Goal: Information Seeking & Learning: Learn about a topic

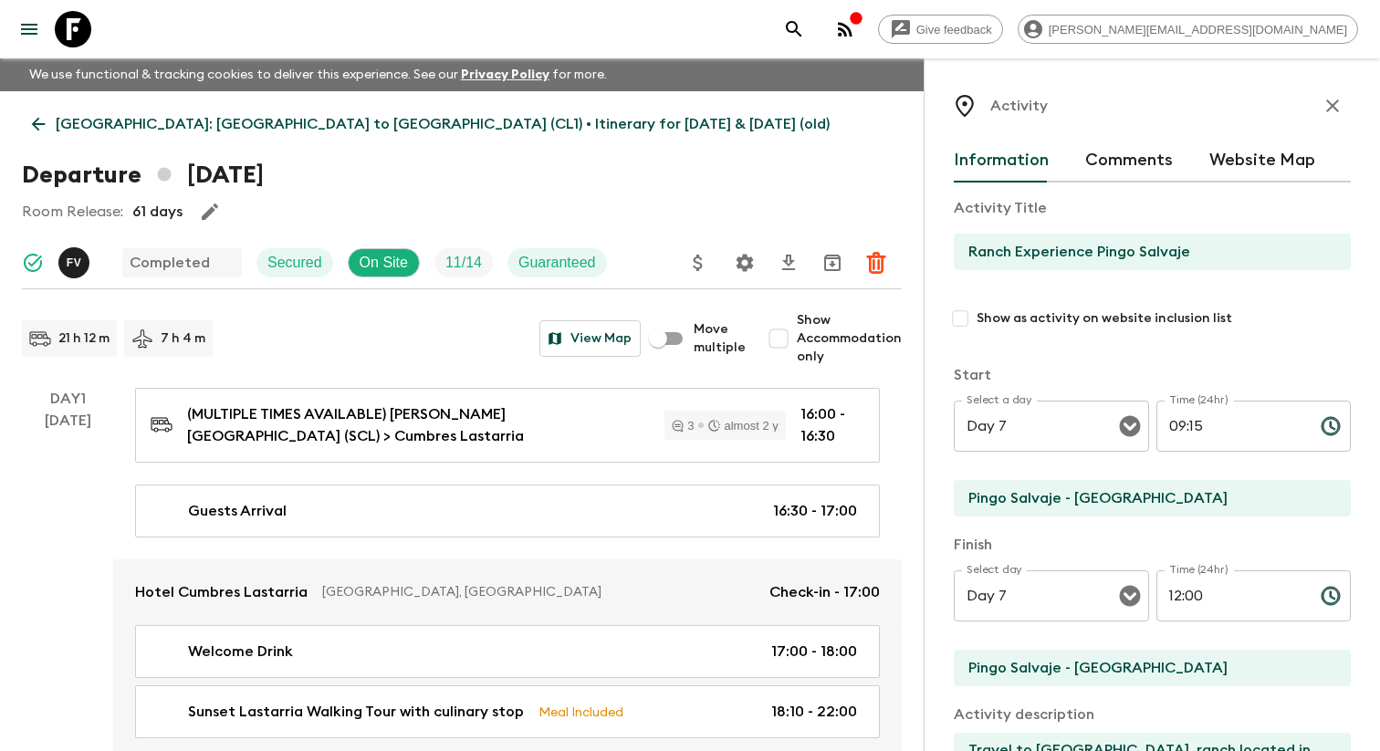
click at [37, 33] on icon "menu" at bounding box center [29, 29] width 22 height 22
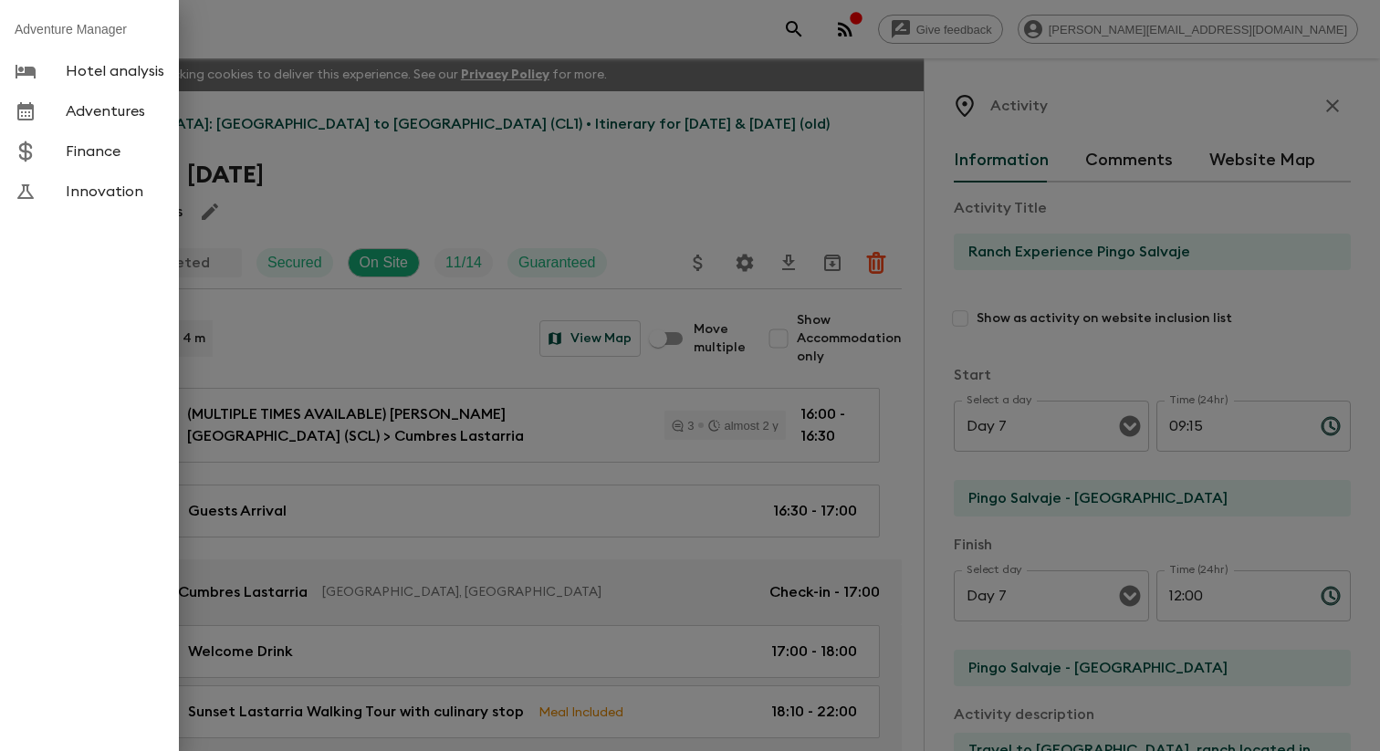
click at [137, 120] on span "Adventures" at bounding box center [115, 111] width 99 height 18
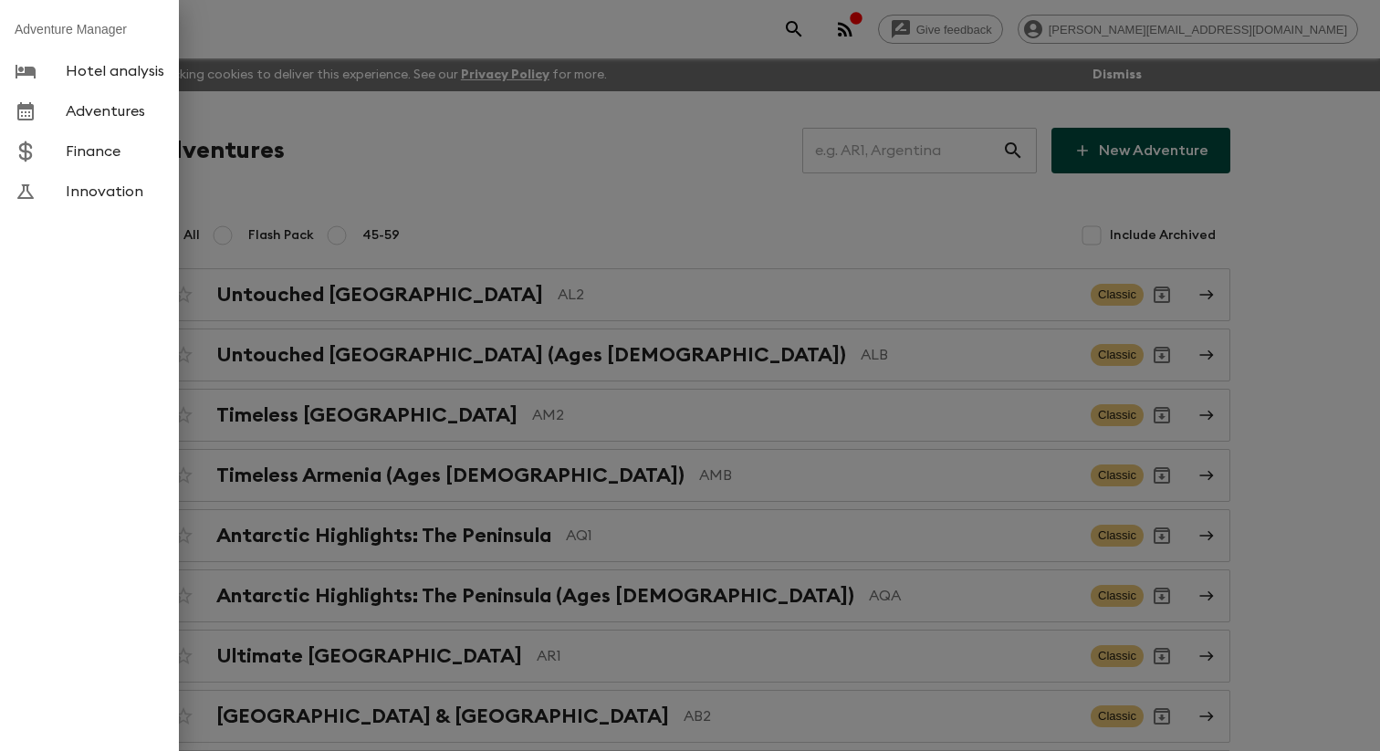
click at [404, 170] on div at bounding box center [690, 375] width 1380 height 751
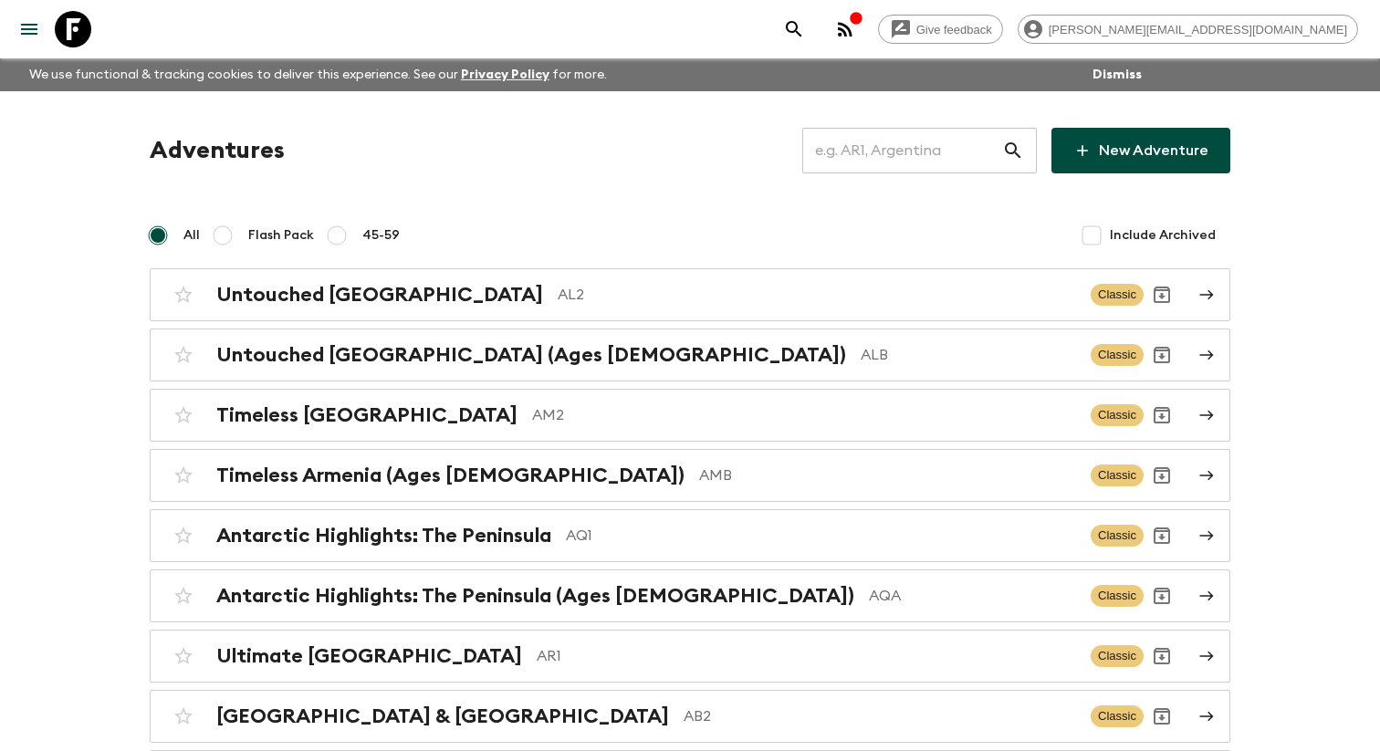
scroll to position [2096, 0]
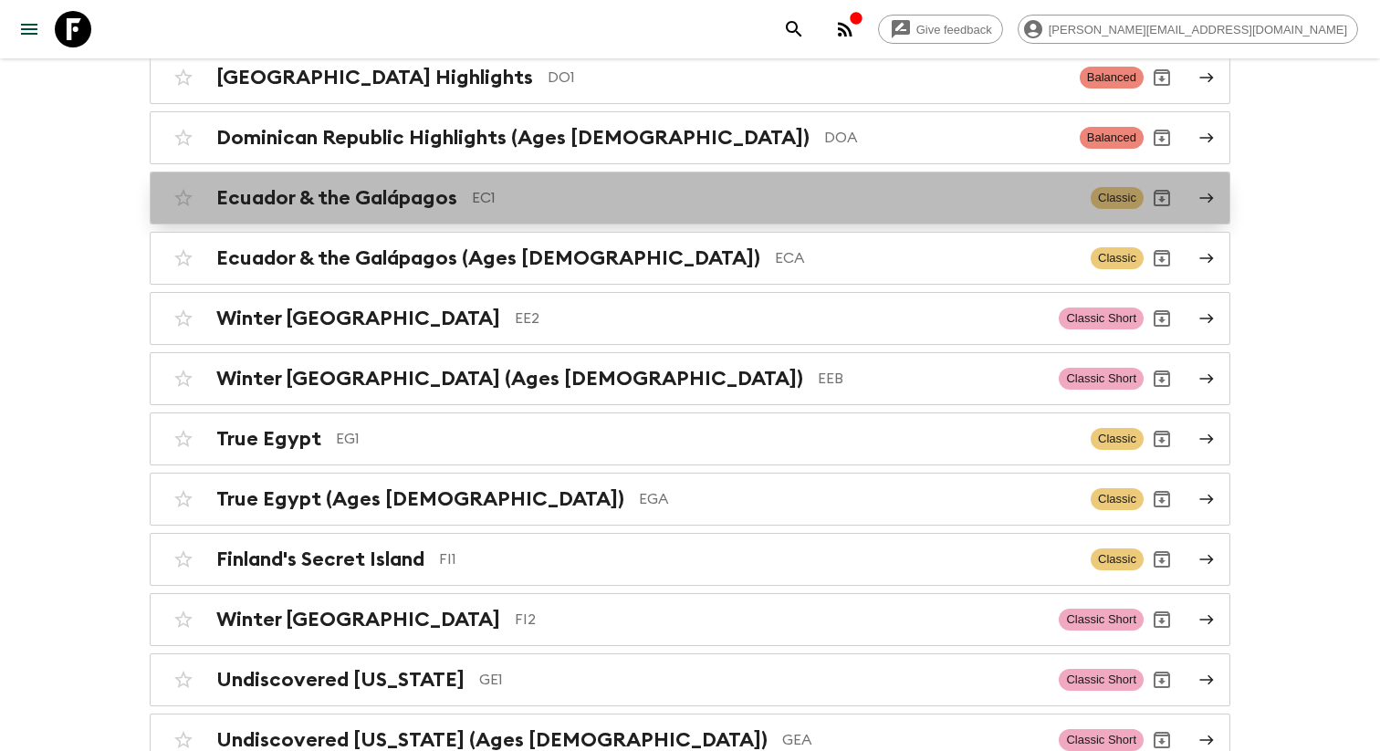
click at [410, 210] on h2 "Ecuador & the Galápagos" at bounding box center [336, 198] width 241 height 24
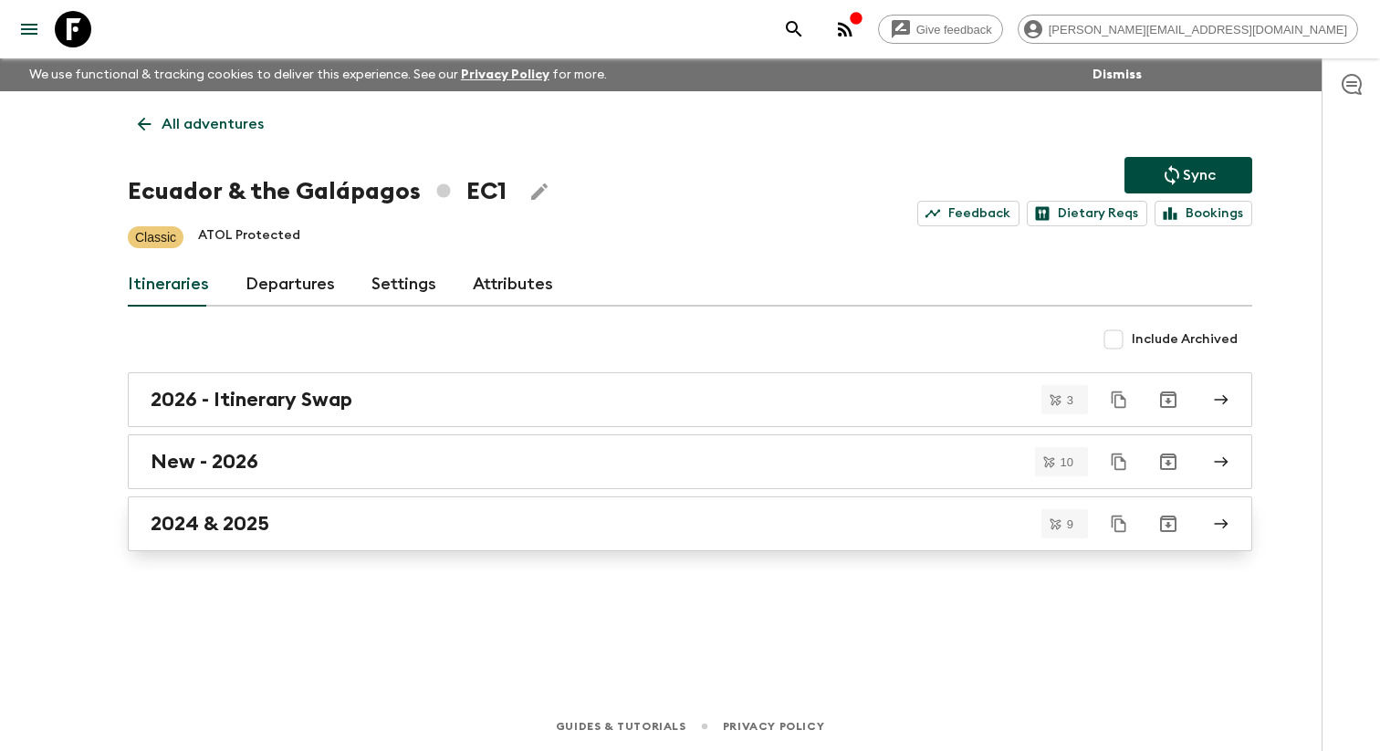
click at [262, 534] on h2 "2024 & 2025" at bounding box center [210, 524] width 119 height 24
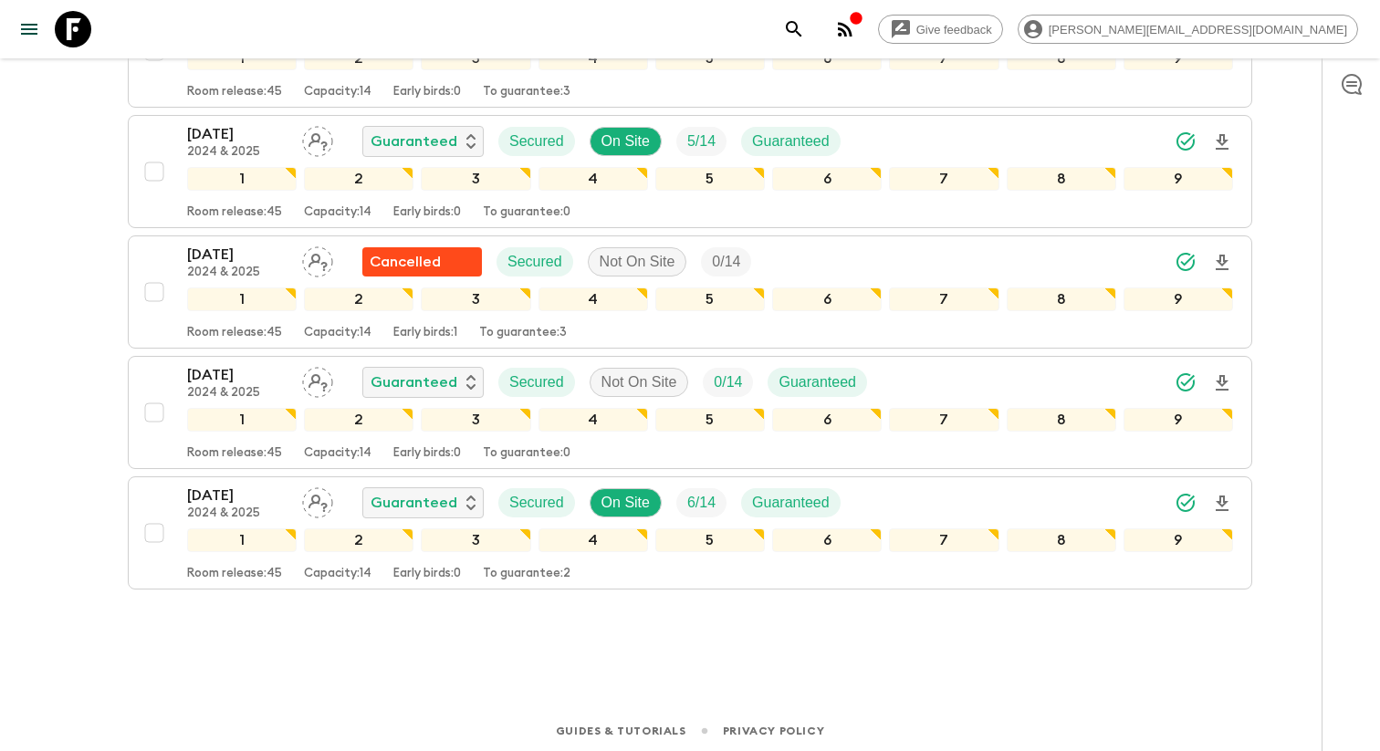
scroll to position [878, 0]
click at [243, 519] on p "2024 & 2025" at bounding box center [237, 512] width 100 height 15
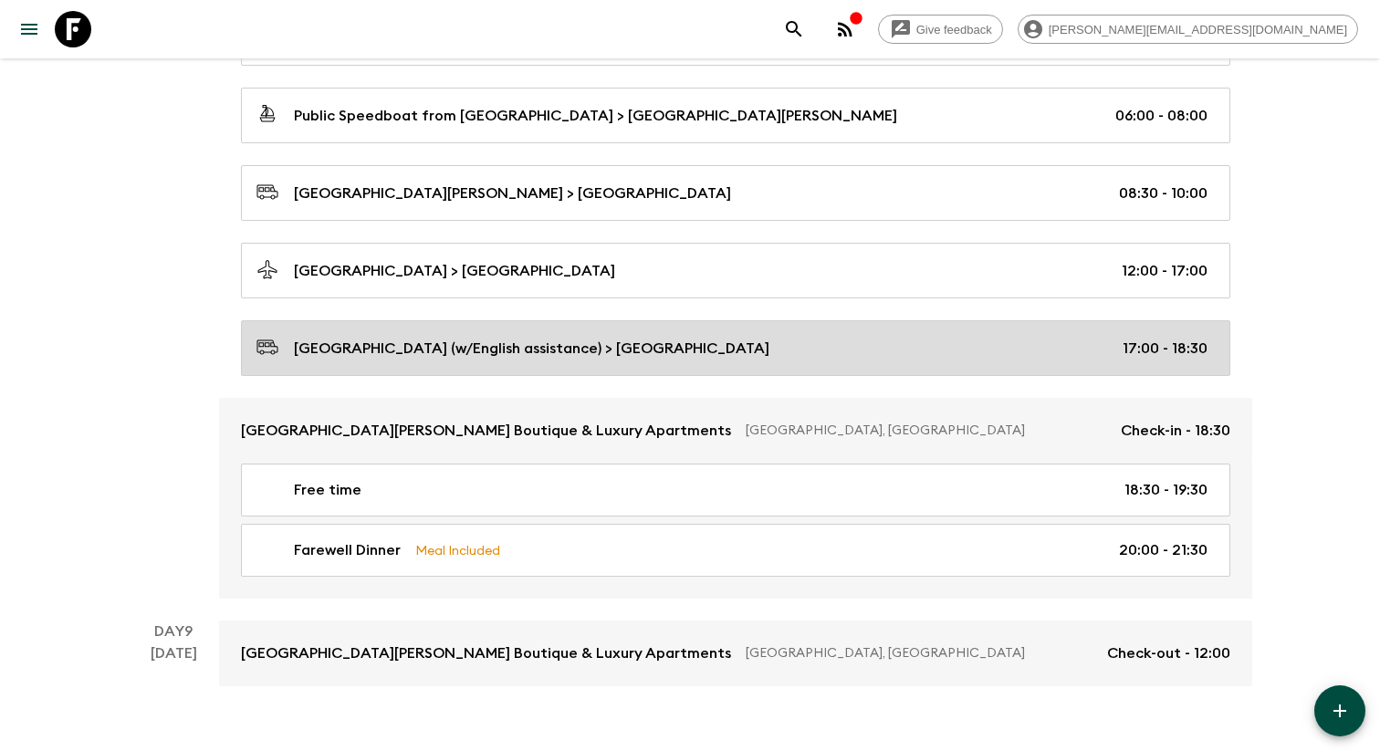
scroll to position [4712, 0]
click at [613, 361] on div "[GEOGRAPHIC_DATA] (w/English assistance) > [GEOGRAPHIC_DATA] 17:00 - 18:30" at bounding box center [731, 350] width 951 height 25
